Goal: Task Accomplishment & Management: Complete application form

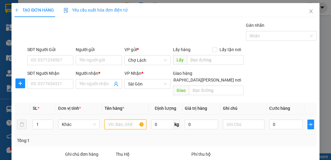
click at [121, 119] on input "text" at bounding box center [126, 124] width 42 height 10
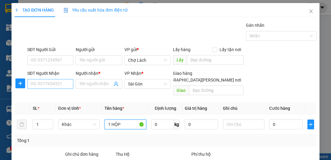
type input "1 HỘP"
click at [50, 85] on input "SĐT Người Nhận" at bounding box center [50, 84] width 46 height 10
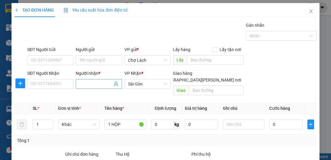
click at [93, 81] on input "Người nhận *" at bounding box center [95, 83] width 33 height 7
type input "RĂNG"
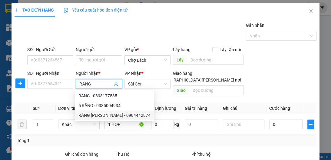
click at [119, 115] on div "RĂNG [PERSON_NAME] - 0984442874" at bounding box center [115, 115] width 72 height 7
type input "0984442874"
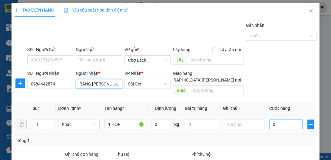
type input "RĂNG [PERSON_NAME]"
click at [270, 119] on input "0" at bounding box center [286, 124] width 33 height 10
type input "30"
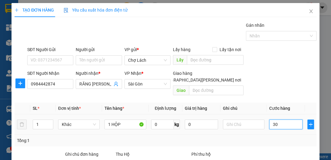
type input "30"
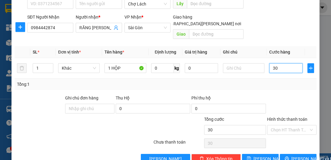
scroll to position [64, 0]
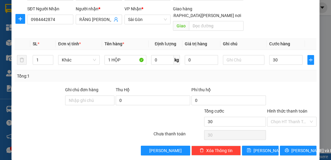
click at [284, 117] on input "Hình thức thanh toán" at bounding box center [290, 121] width 38 height 9
type input "30.000"
click at [285, 117] on input "Hình thức thanh toán" at bounding box center [290, 121] width 38 height 9
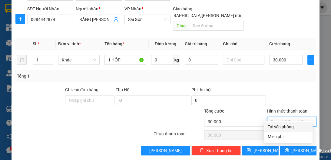
click at [285, 129] on div "Tại văn phòng" at bounding box center [289, 126] width 42 height 7
type input "0"
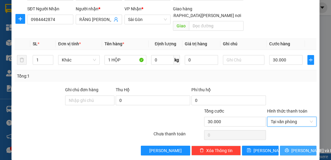
click at [297, 147] on span "[PERSON_NAME] và In" at bounding box center [313, 150] width 42 height 7
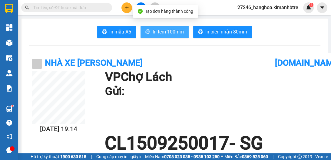
click at [158, 27] on button "In tem 100mm" at bounding box center [165, 32] width 48 height 12
click at [158, 31] on span "In tem 100mm" at bounding box center [168, 32] width 31 height 8
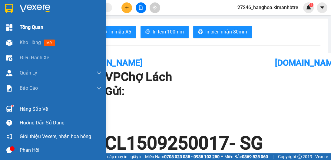
click at [7, 41] on img at bounding box center [9, 42] width 6 height 6
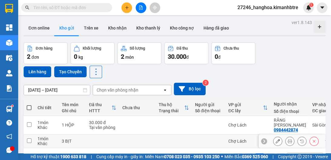
click at [288, 139] on icon at bounding box center [290, 141] width 4 height 4
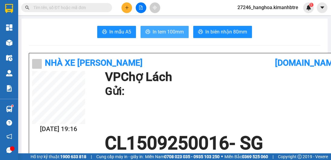
click at [168, 33] on span "In tem 100mm" at bounding box center [168, 32] width 31 height 8
